Goal: Check status: Check status

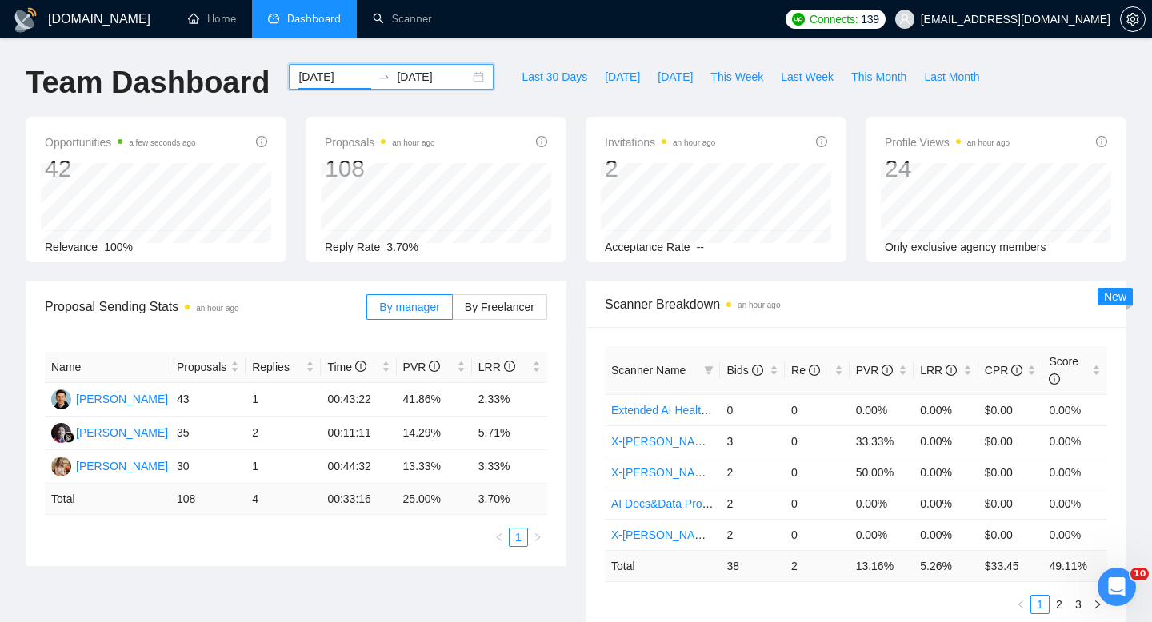
click at [336, 78] on input "[DATE]" at bounding box center [334, 77] width 73 height 18
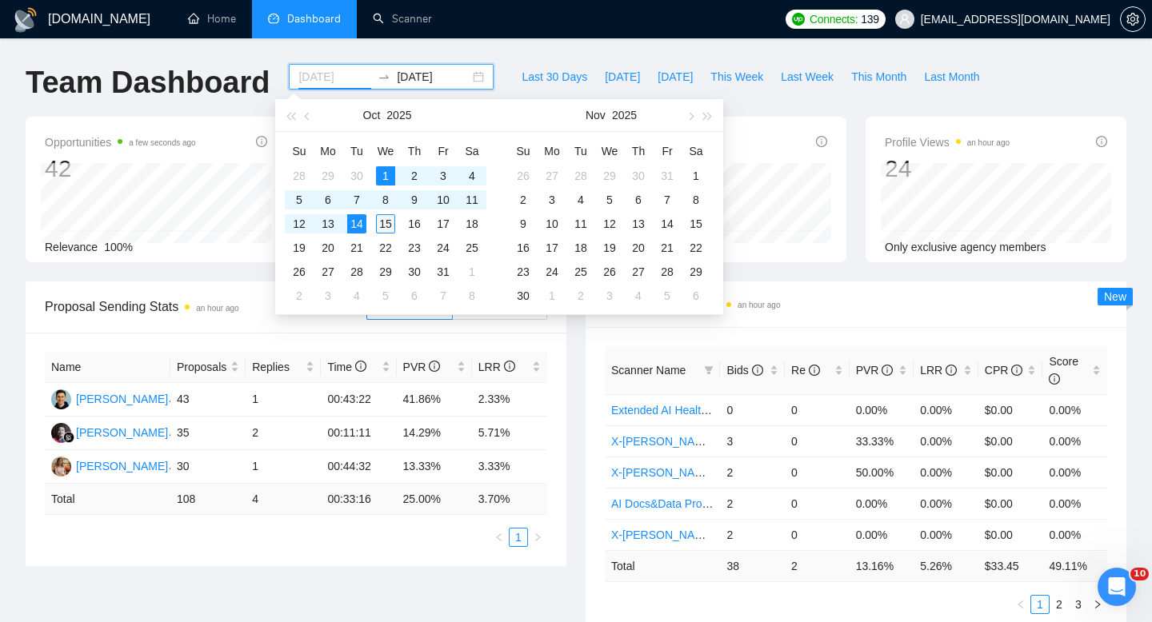
type input "[DATE]"
click at [388, 221] on div "15" at bounding box center [385, 223] width 19 height 19
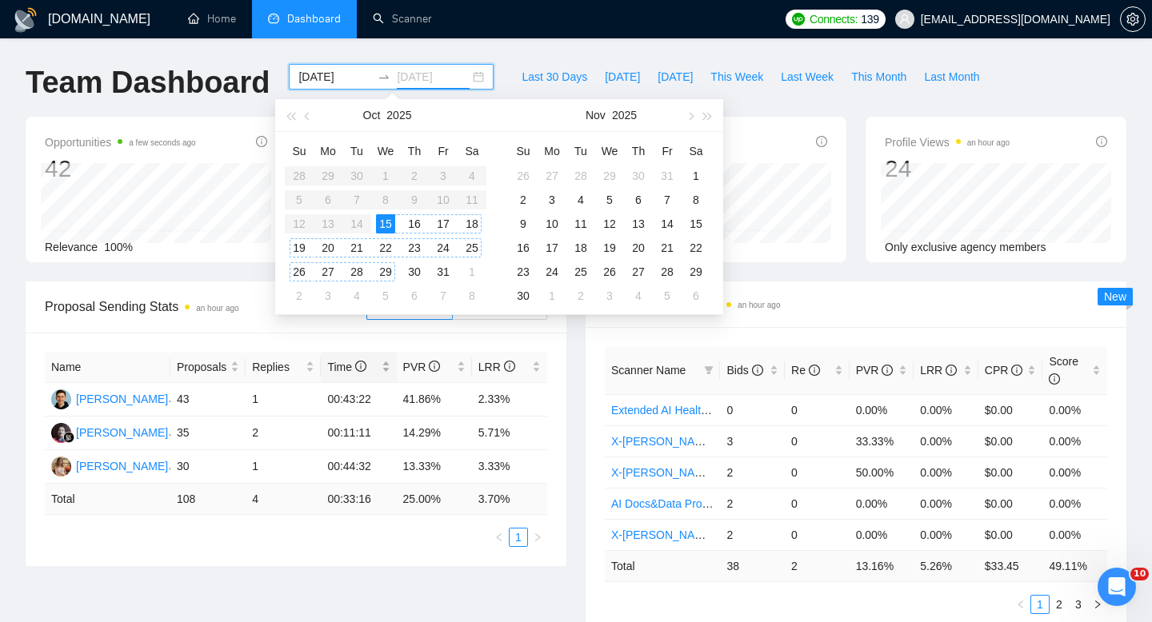
type input "[DATE]"
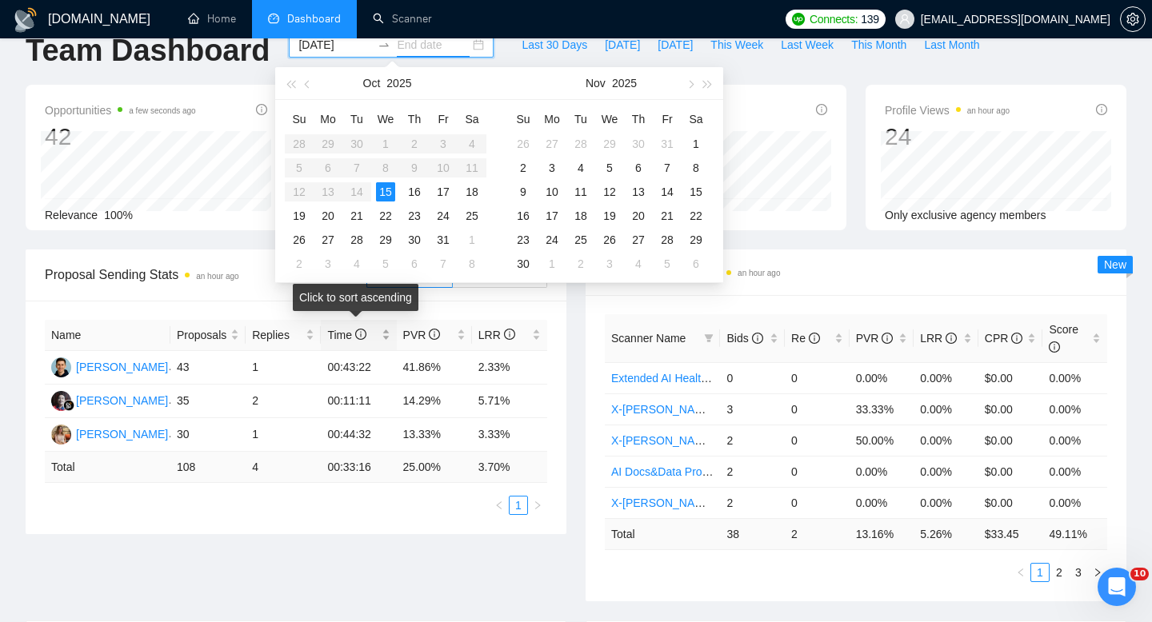
scroll to position [58, 0]
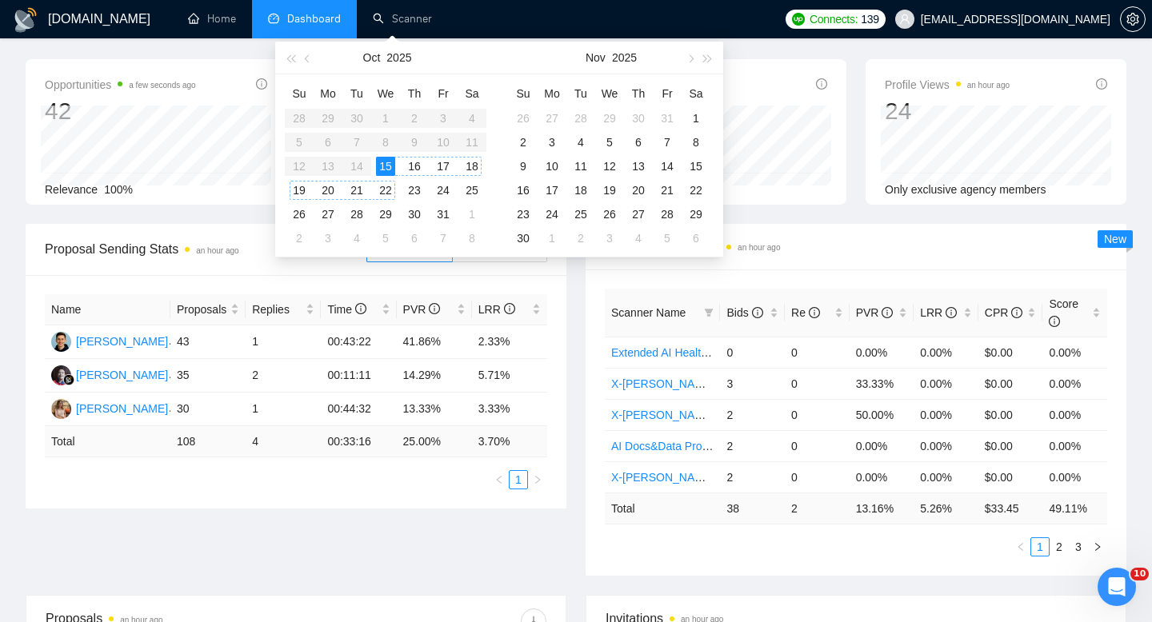
type input "[DATE]"
click at [382, 110] on table "Su Mo Tu We Th Fr Sa 28 29 30 1 2 3 4 5 6 7 8 9 10 11 12 13 14 15 16 17 18 19 2…" at bounding box center [386, 166] width 202 height 170
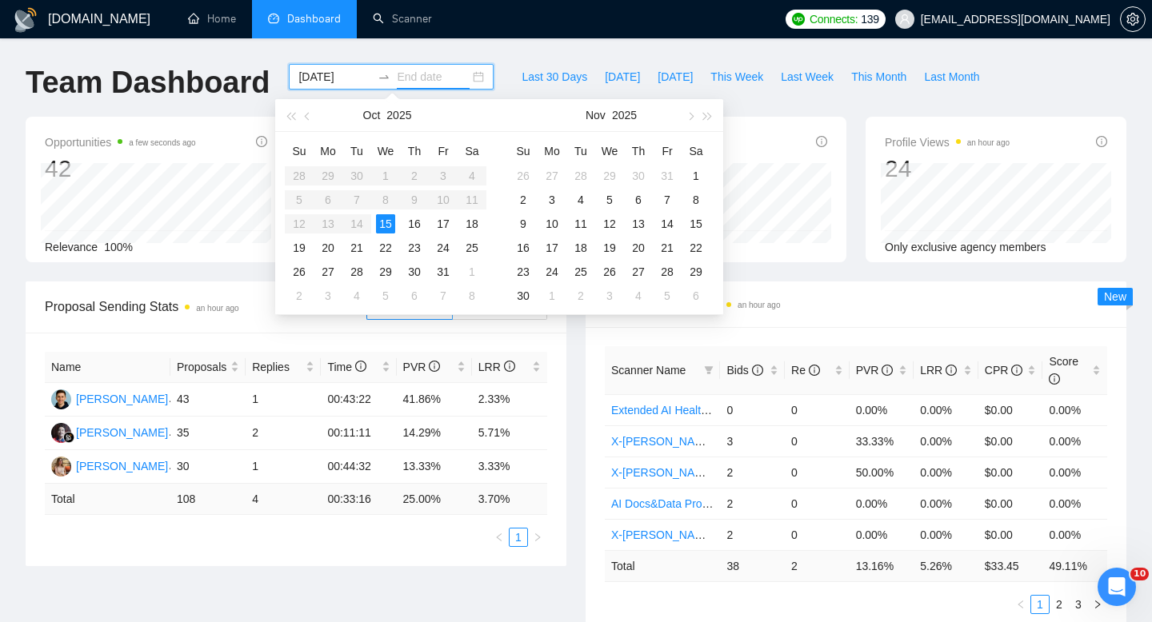
type input "[DATE]"
click at [392, 231] on div "15" at bounding box center [385, 223] width 19 height 19
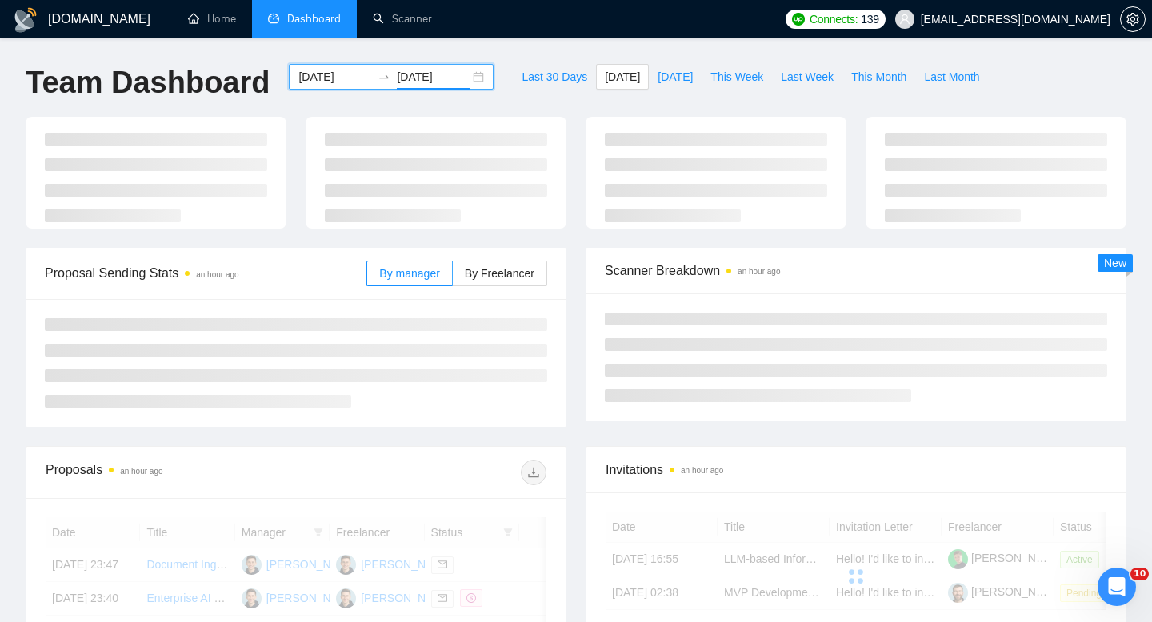
click at [339, 67] on div "[DATE] [DATE]" at bounding box center [391, 77] width 205 height 26
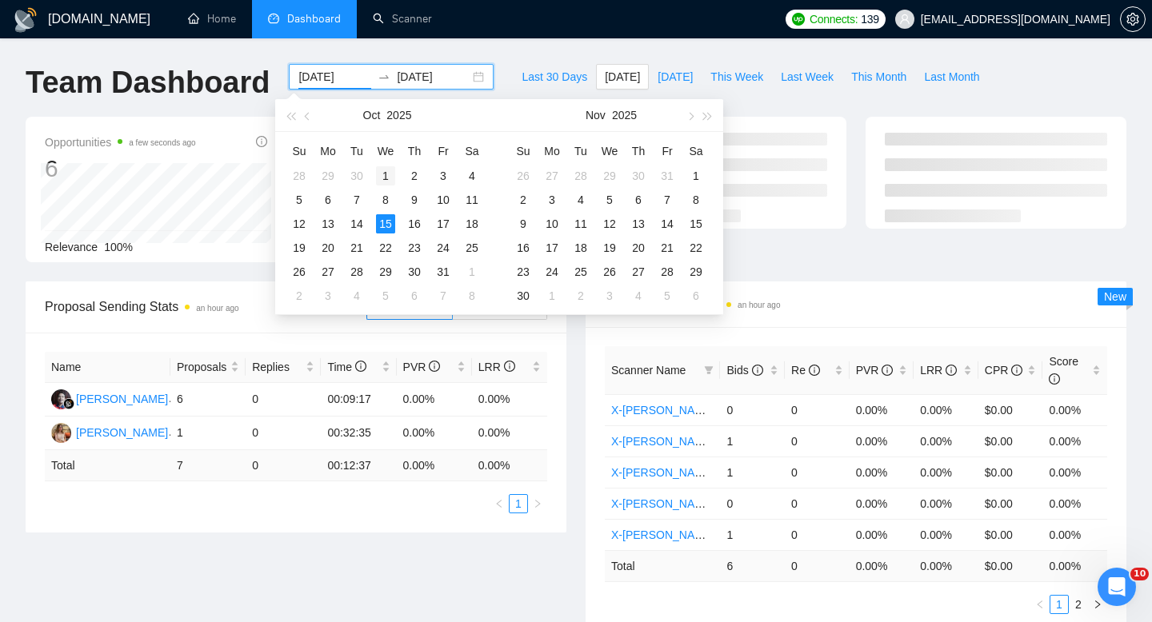
type input "[DATE]"
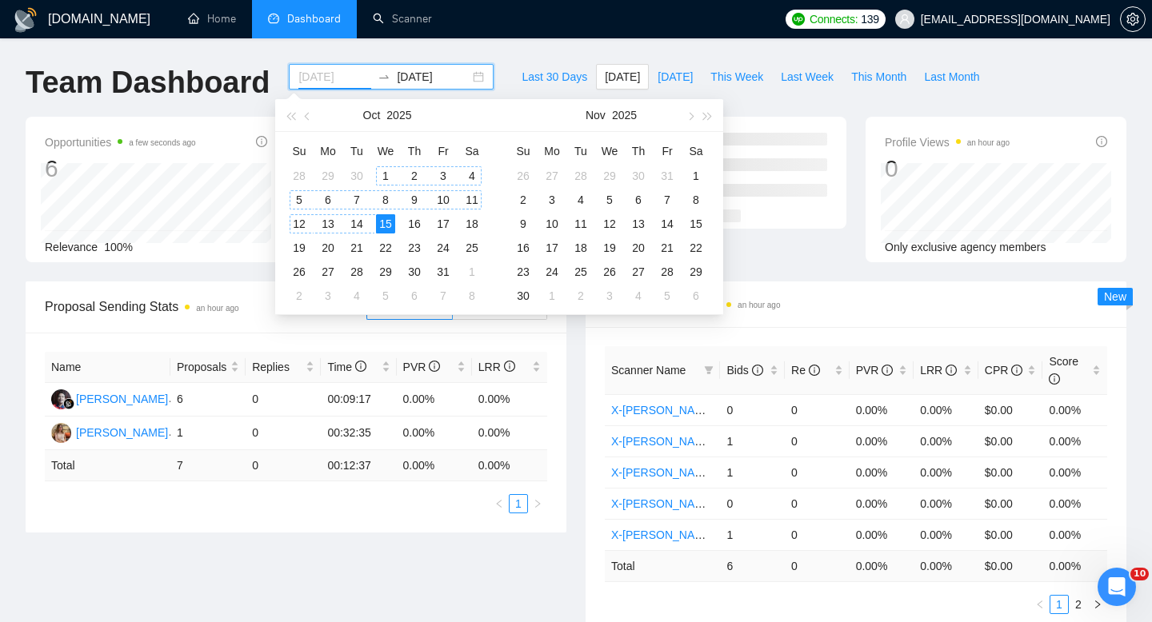
click at [389, 178] on div "1" at bounding box center [385, 175] width 19 height 19
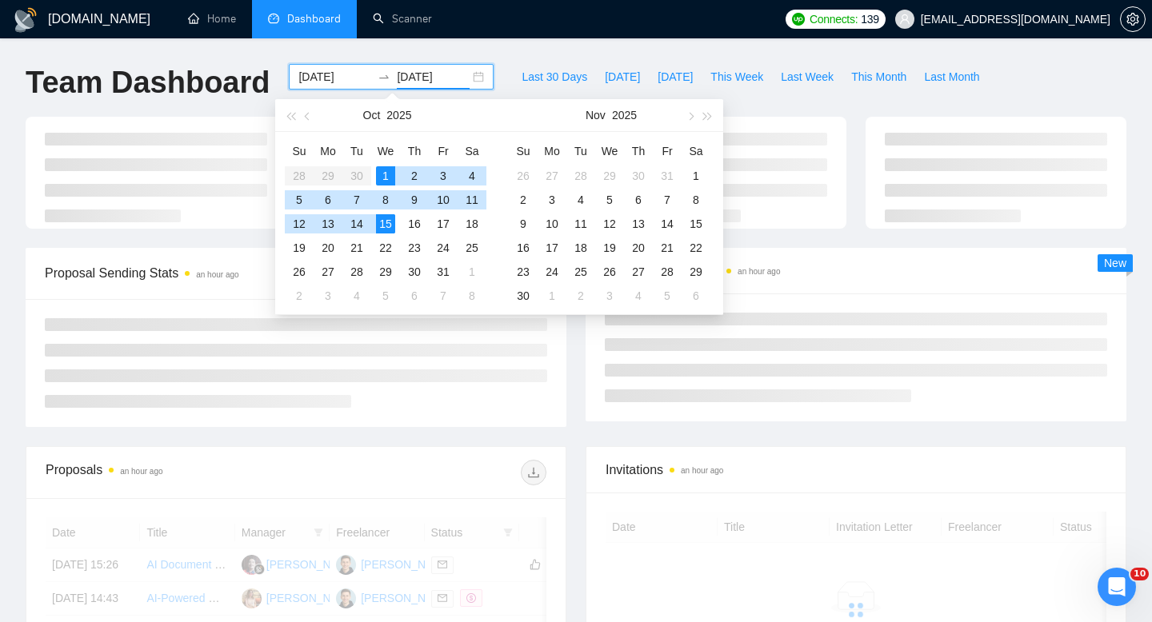
type input "[DATE]"
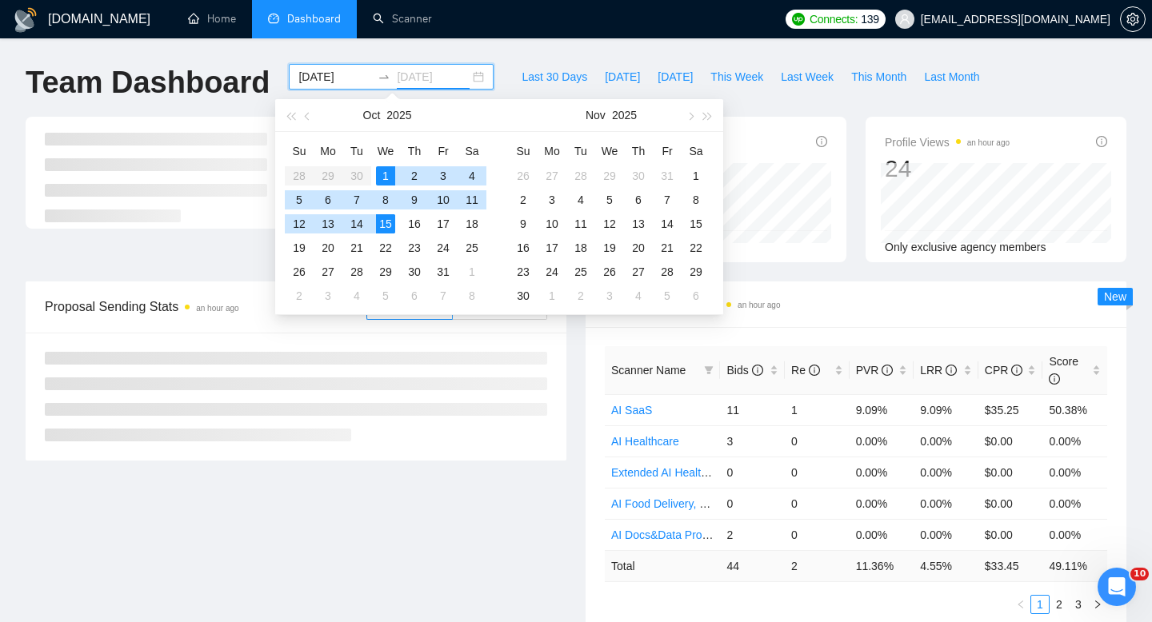
click at [393, 230] on div "15" at bounding box center [385, 223] width 19 height 19
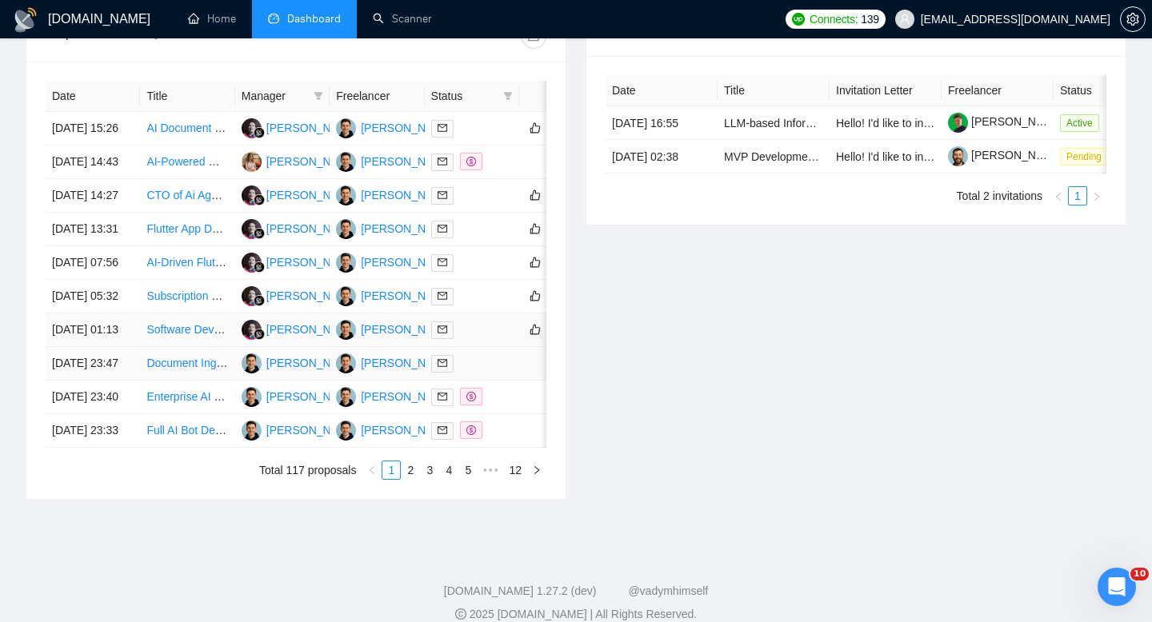
scroll to position [637, 0]
